Goal: Task Accomplishment & Management: Manage account settings

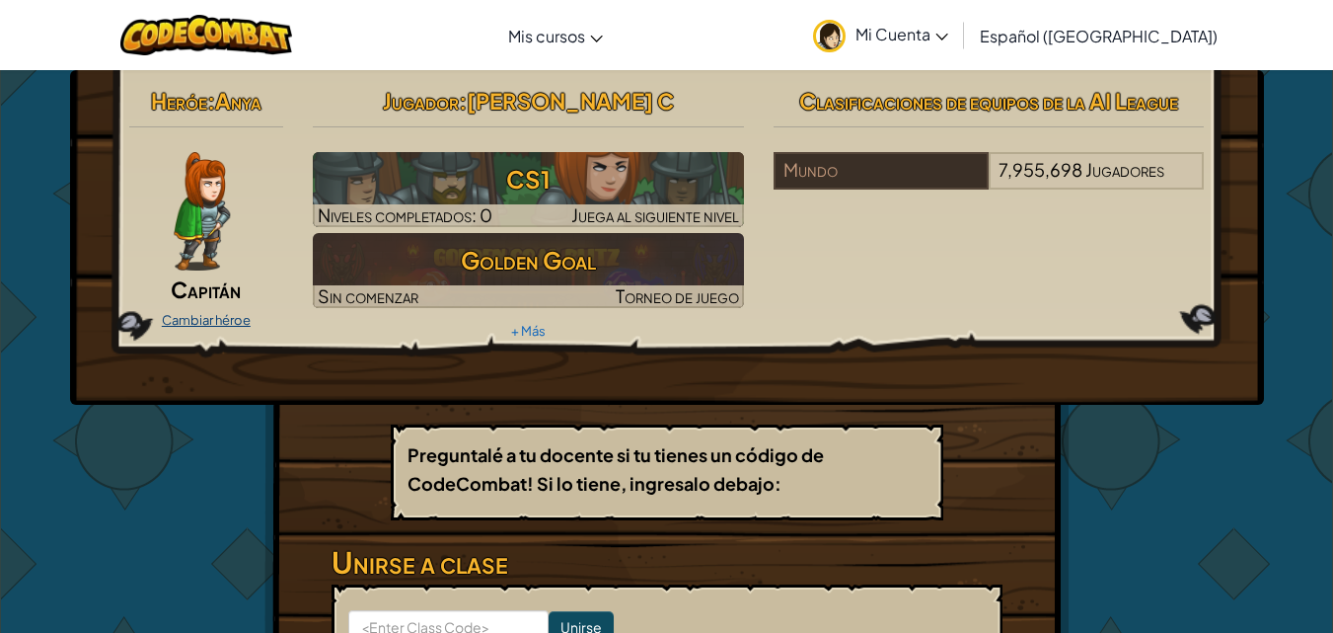
click at [217, 321] on link "Cambiar héroe" at bounding box center [206, 320] width 89 height 16
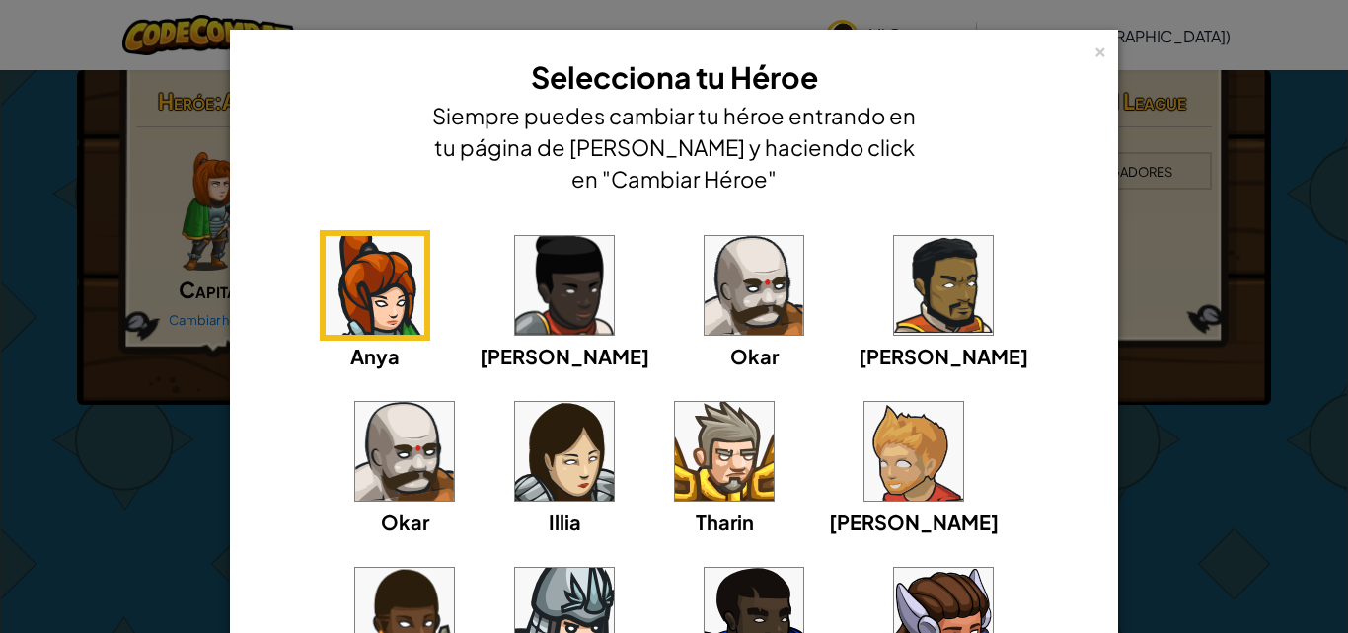
drag, startPoint x: 1331, startPoint y: 283, endPoint x: 1347, endPoint y: 243, distance: 43.4
click at [1332, 243] on div "× Selecciona tu Héroe Siempre puedes cambiar tu héroe entrando en tu página de …" at bounding box center [674, 316] width 1348 height 633
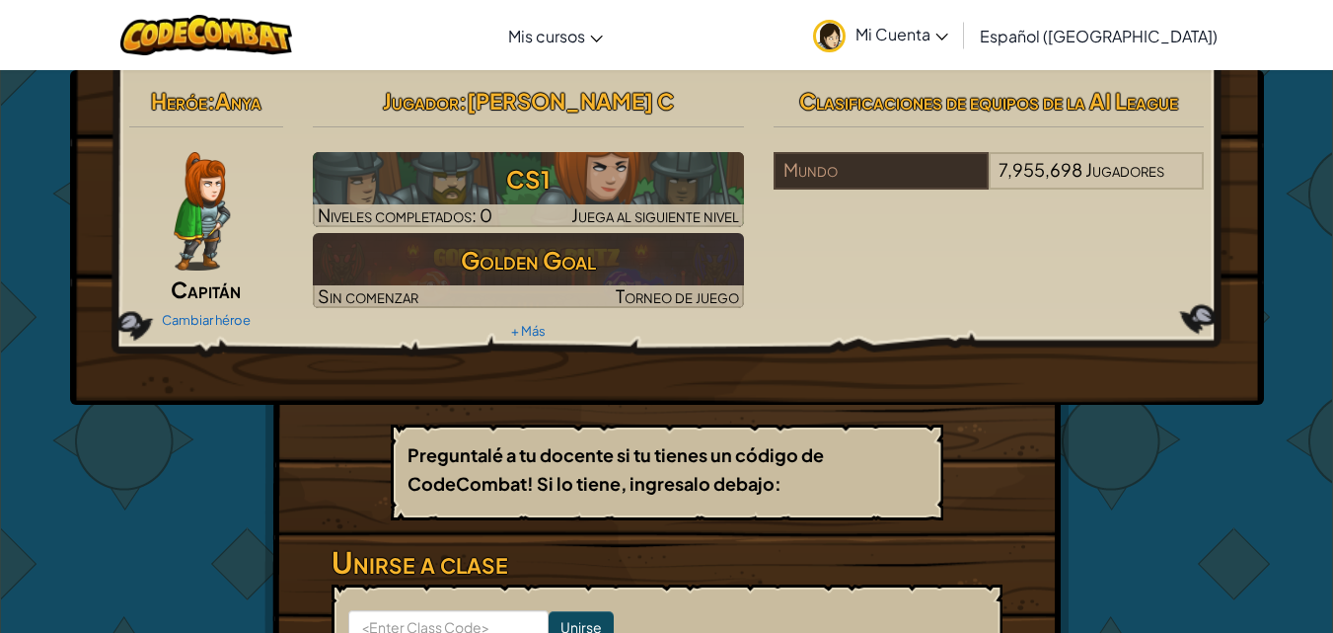
drag, startPoint x: 1347, startPoint y: 243, endPoint x: 1121, endPoint y: 284, distance: 229.8
click at [200, 314] on link "Cambiar héroe" at bounding box center [206, 320] width 89 height 16
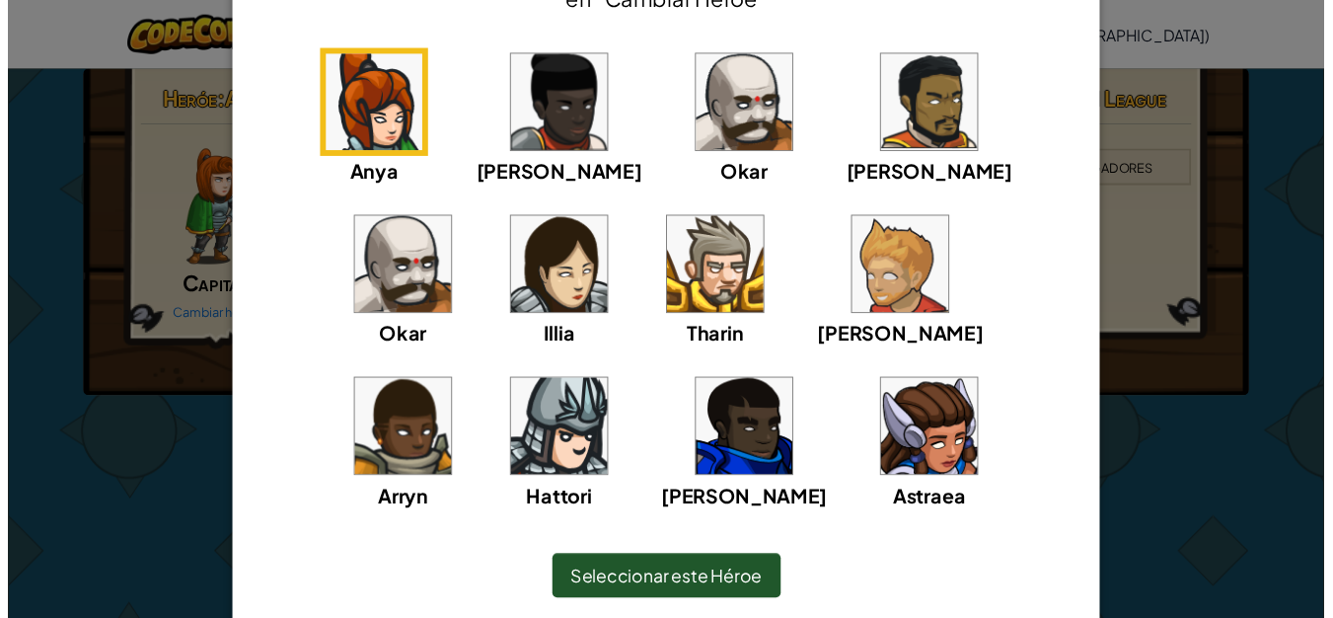
scroll to position [179, 0]
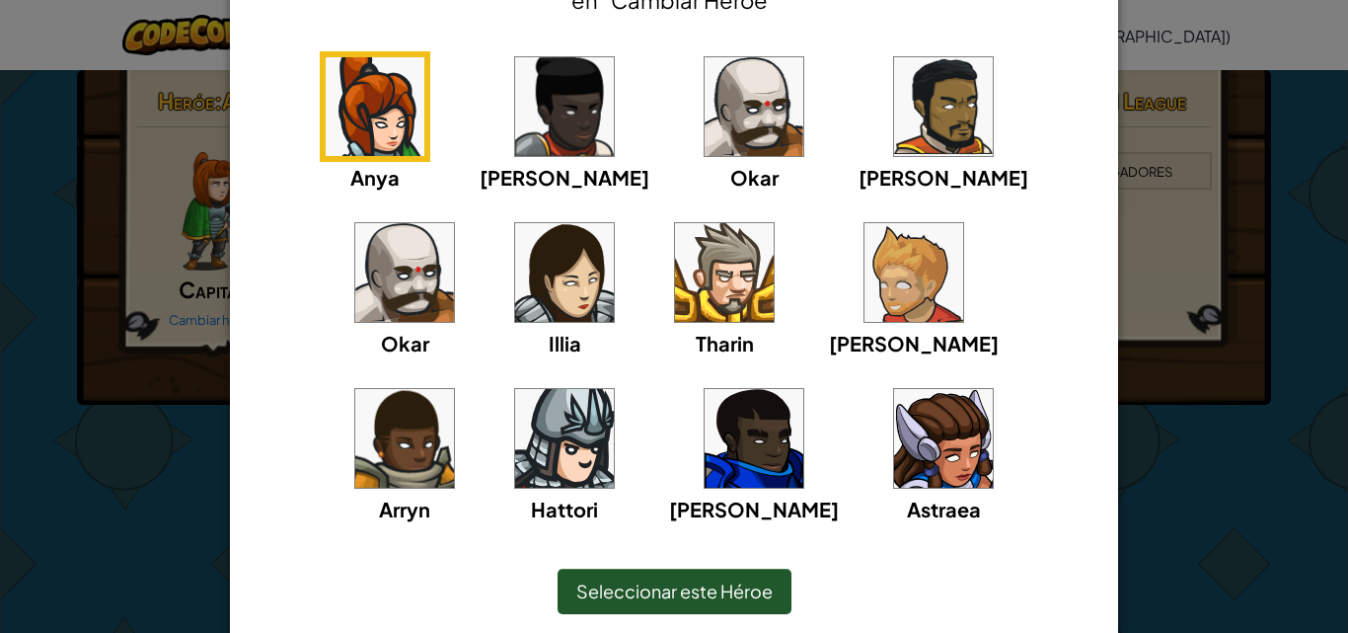
click at [515, 276] on img at bounding box center [564, 272] width 99 height 99
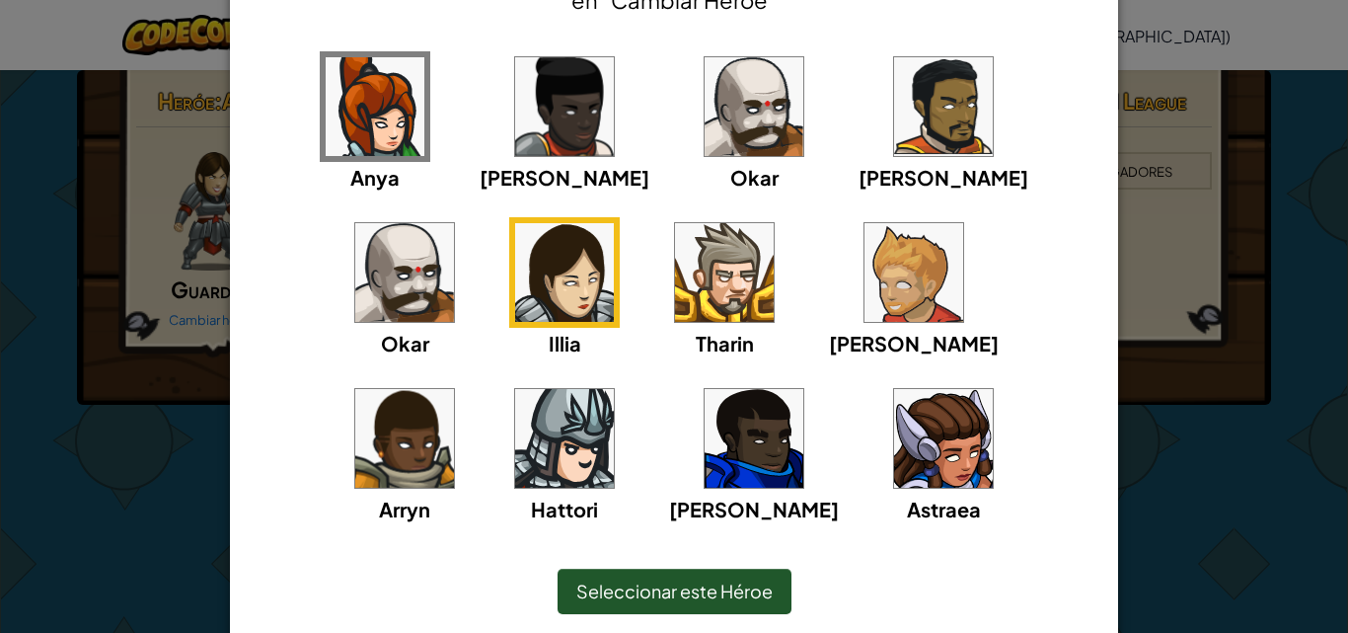
click at [699, 585] on span "Seleccionar este Héroe" at bounding box center [674, 590] width 196 height 23
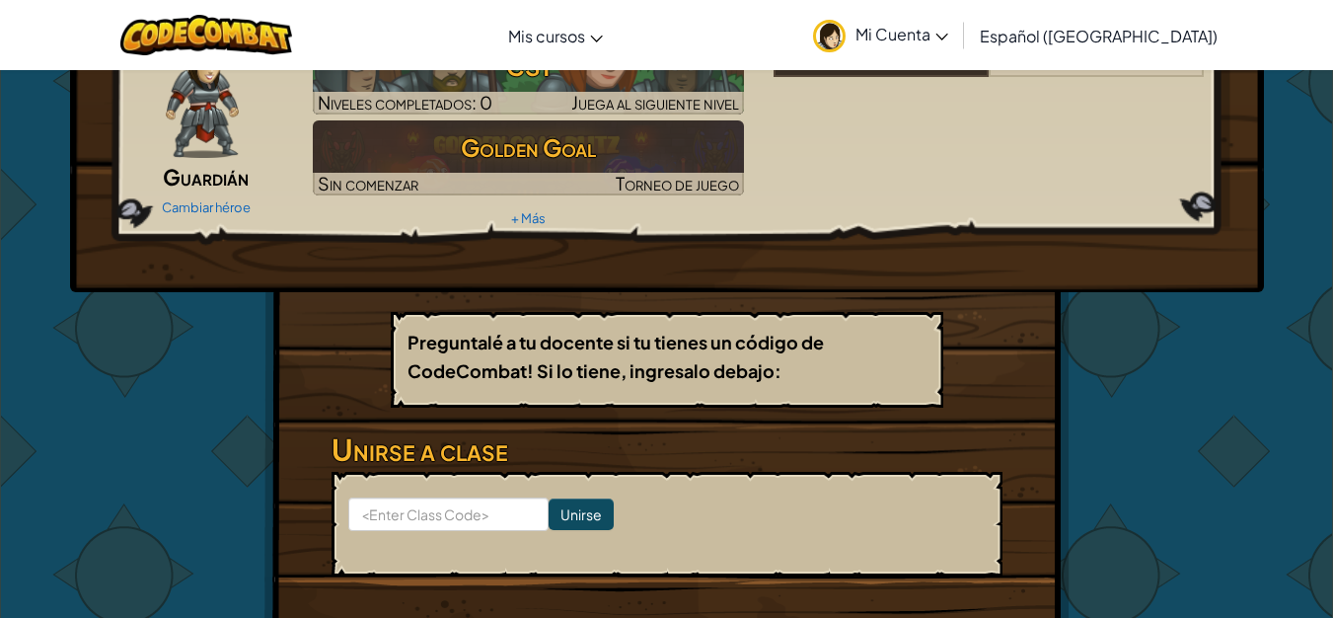
scroll to position [0, 0]
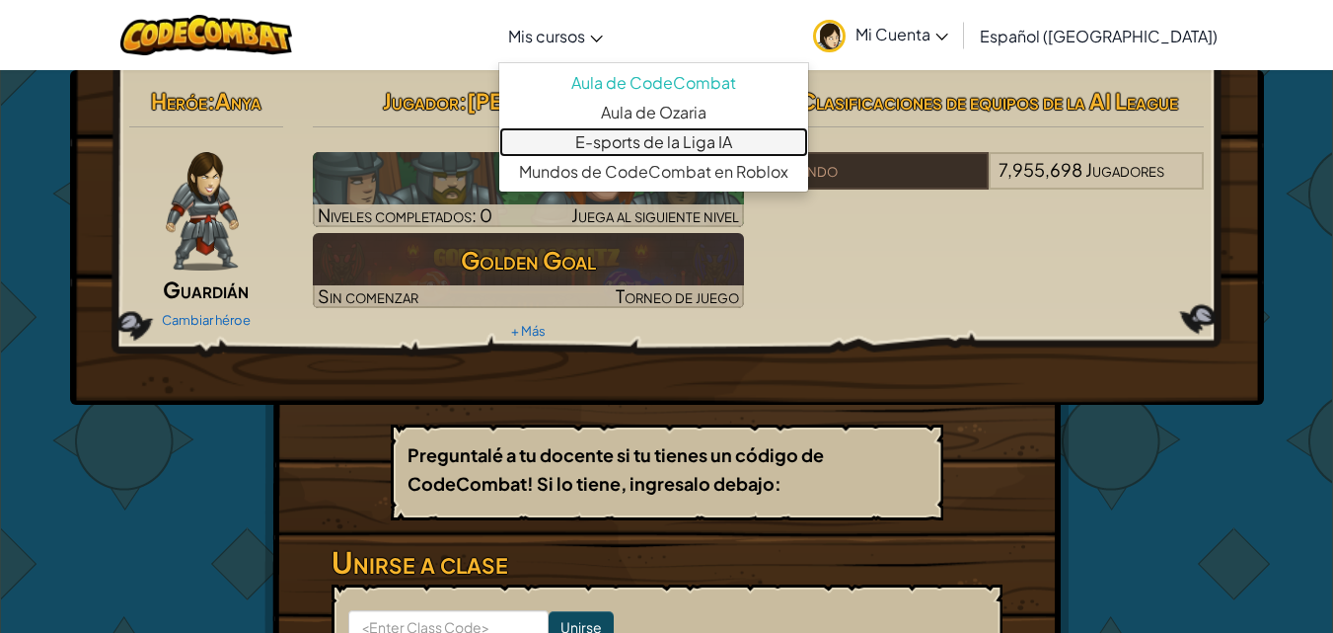
click at [638, 137] on link "E-sports de la Liga IA" at bounding box center [653, 142] width 309 height 30
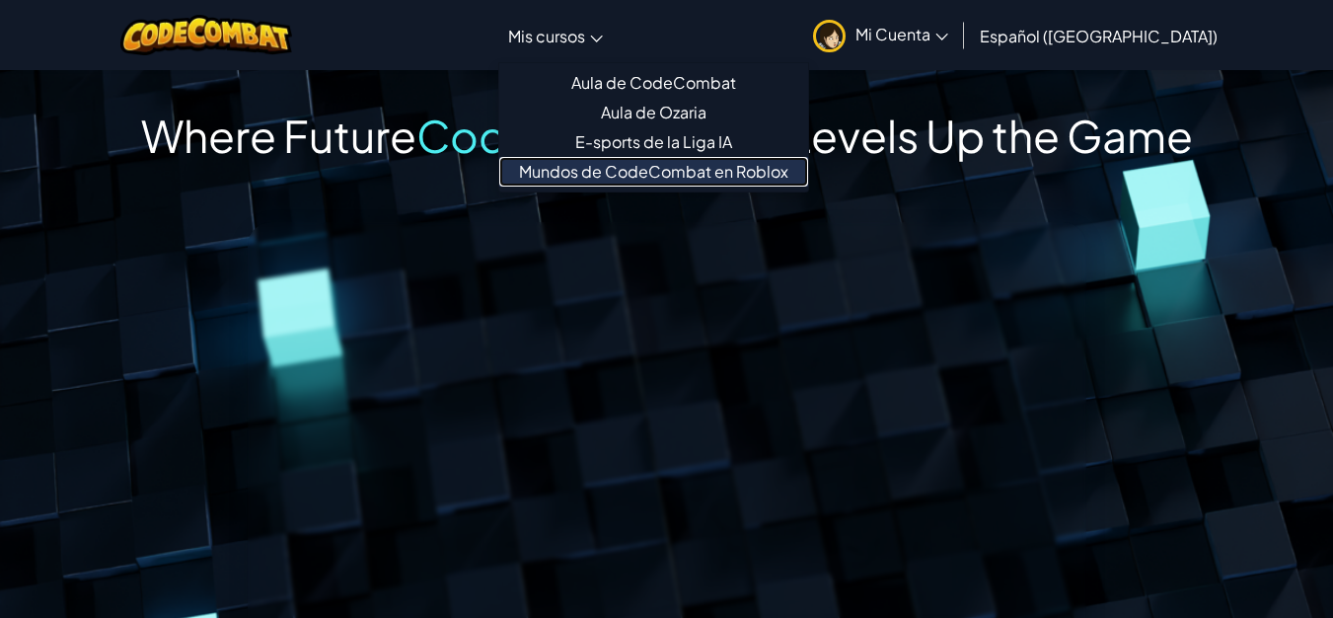
click at [730, 165] on link "Mundos de CodeCombat en Roblox" at bounding box center [653, 172] width 309 height 30
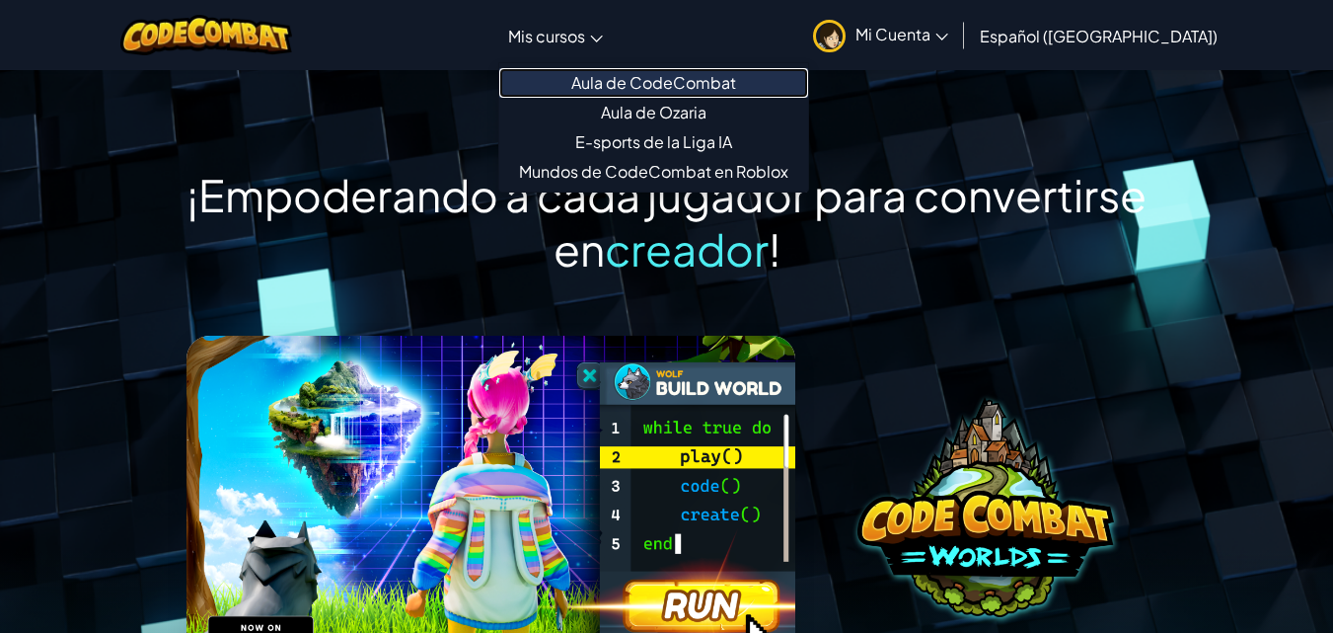
click at [622, 78] on link "Aula de CodeCombat" at bounding box center [653, 83] width 309 height 30
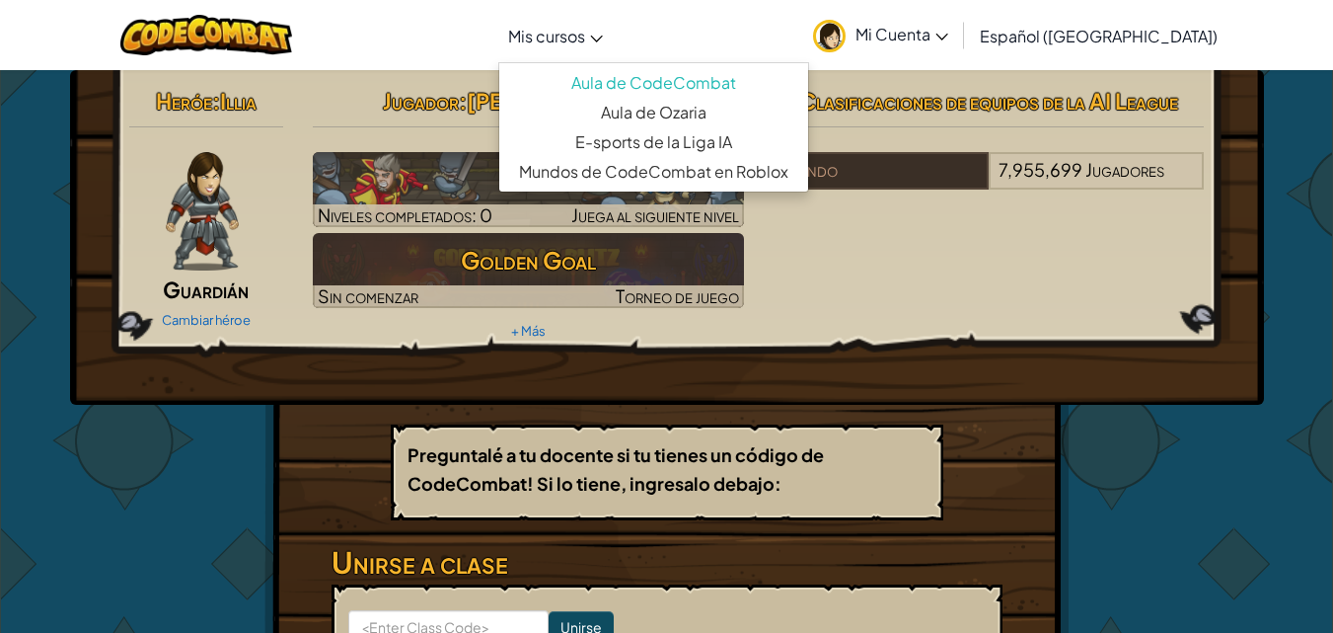
click at [613, 38] on link "Mis cursos" at bounding box center [555, 35] width 114 height 53
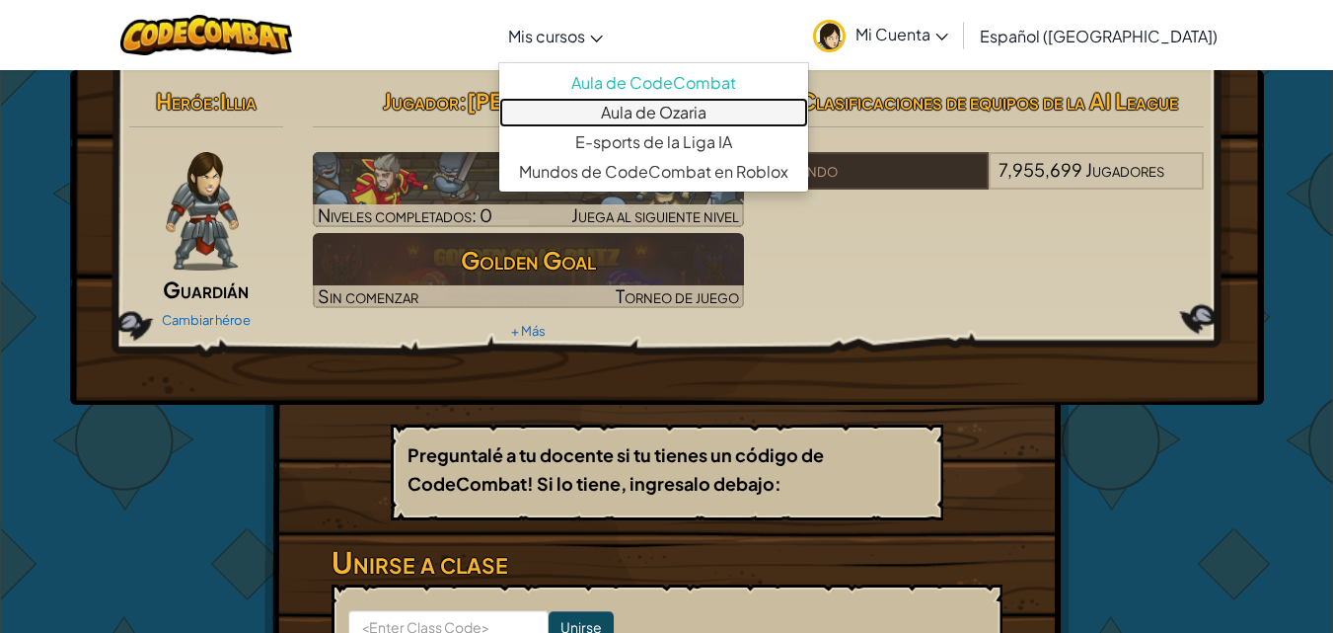
click at [661, 117] on link "Aula de Ozaria" at bounding box center [653, 113] width 309 height 30
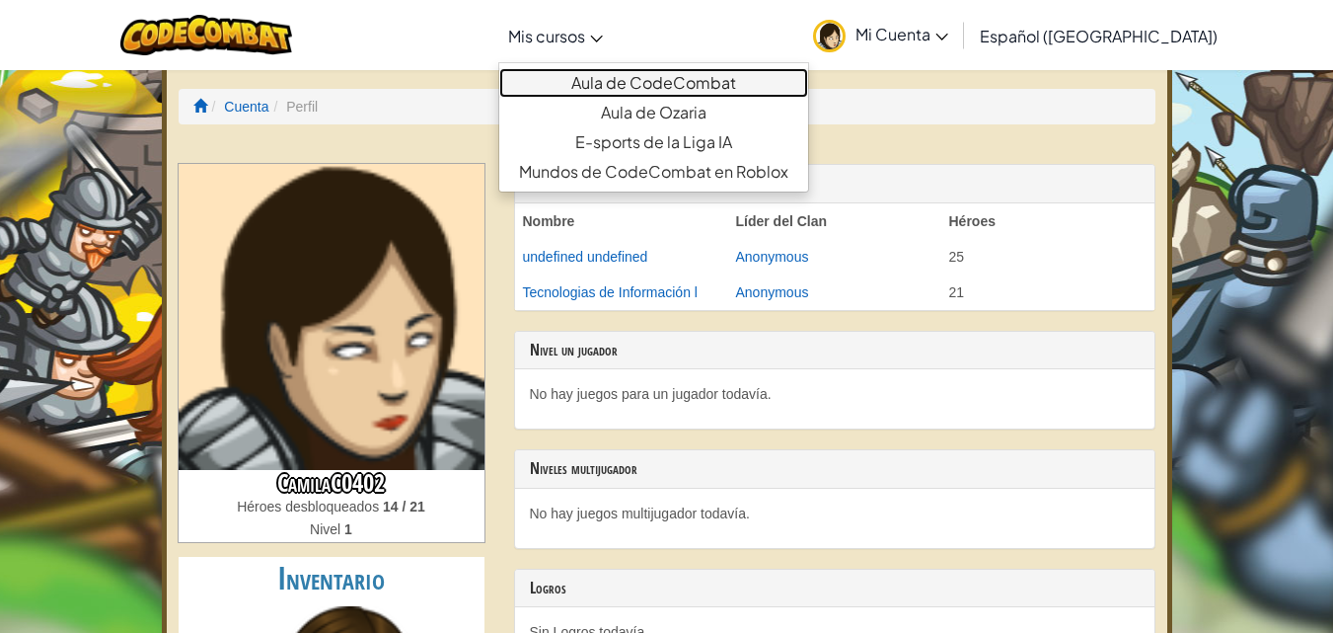
click at [606, 73] on link "Aula de CodeCombat" at bounding box center [653, 83] width 309 height 30
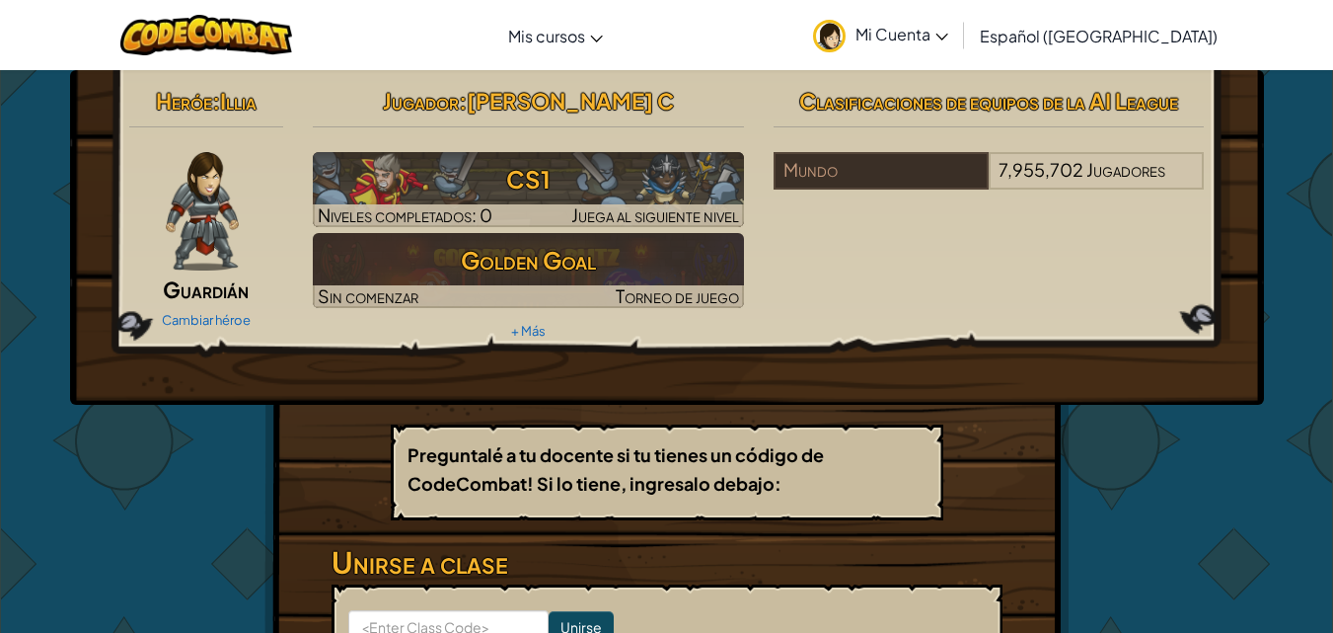
click at [207, 310] on div "Cambiar héroe" at bounding box center [206, 319] width 155 height 32
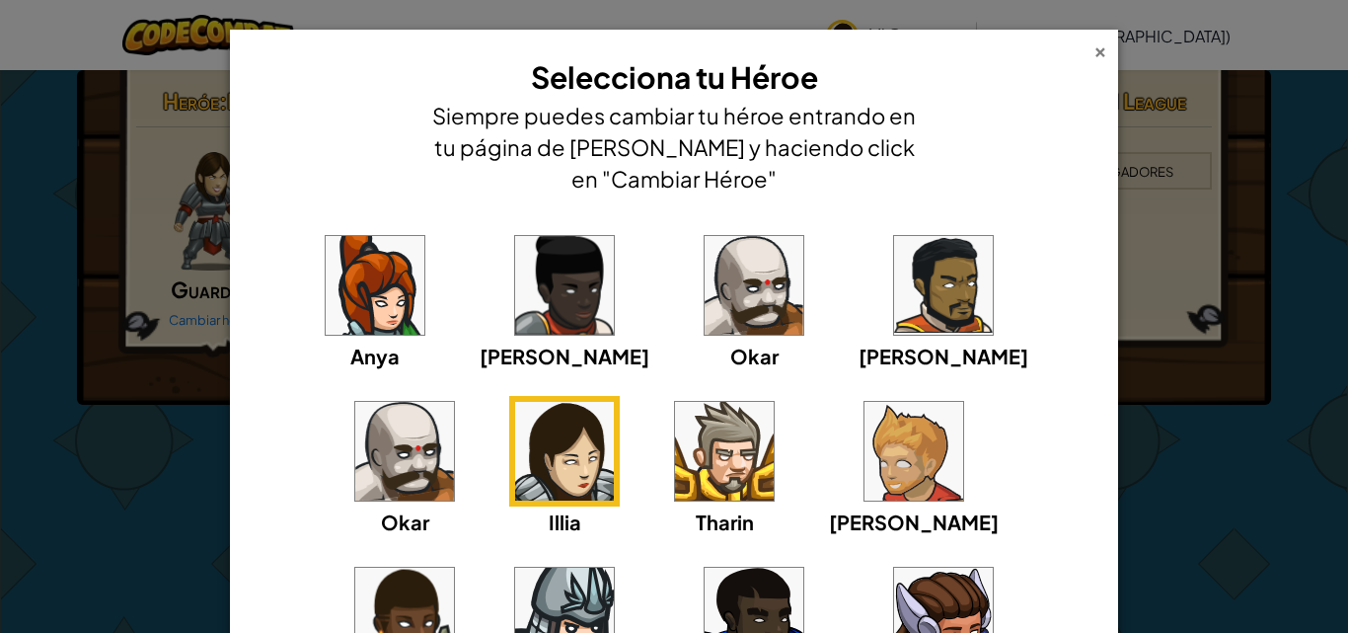
click at [1095, 47] on div "×" at bounding box center [1101, 48] width 14 height 21
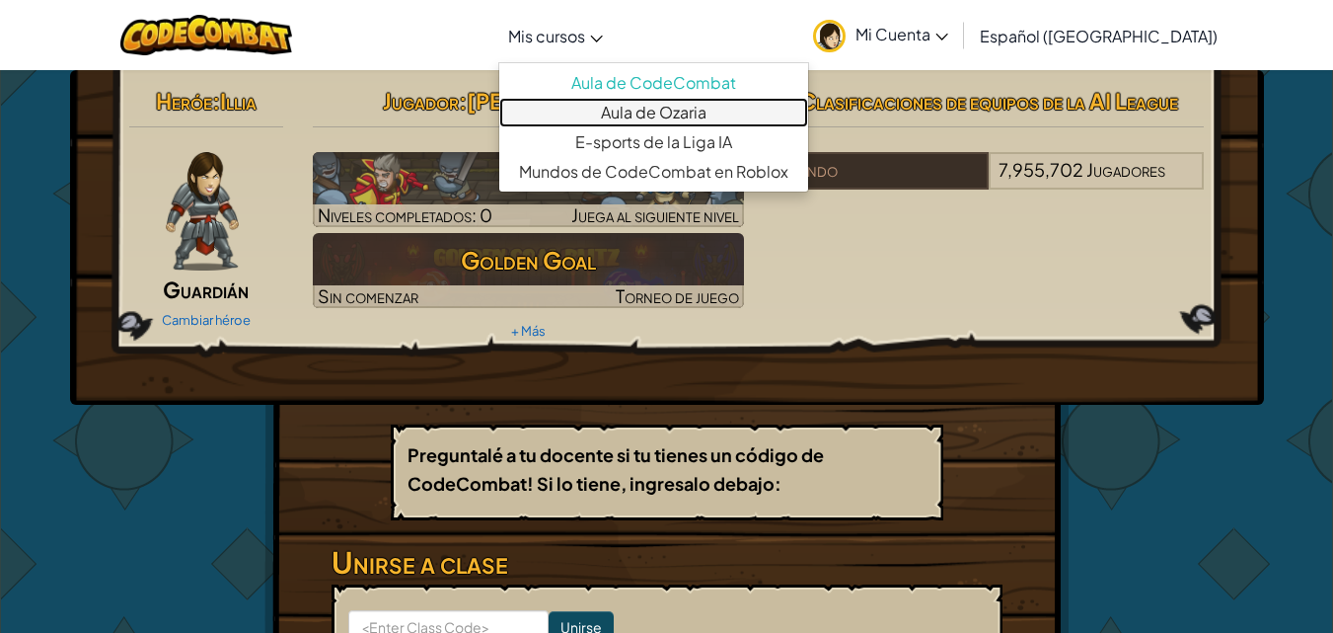
click at [686, 114] on link "Aula de Ozaria" at bounding box center [653, 113] width 309 height 30
